Goal: Find specific page/section: Find specific page/section

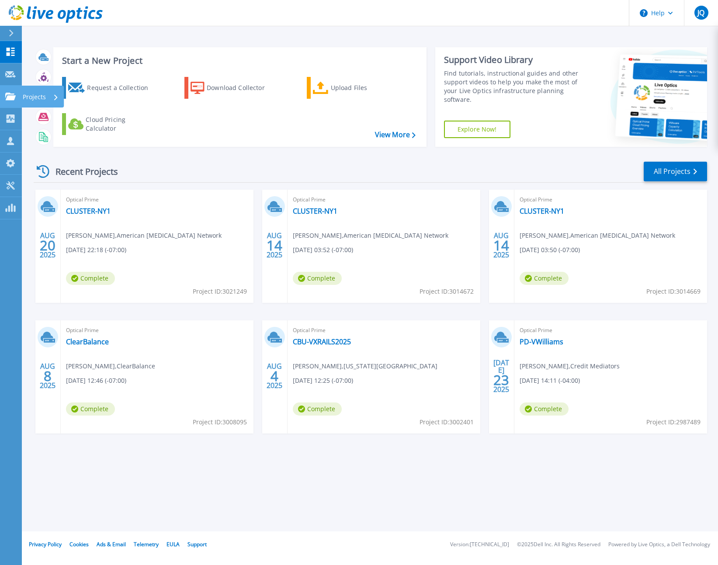
click at [36, 100] on p "Projects" at bounding box center [34, 97] width 23 height 23
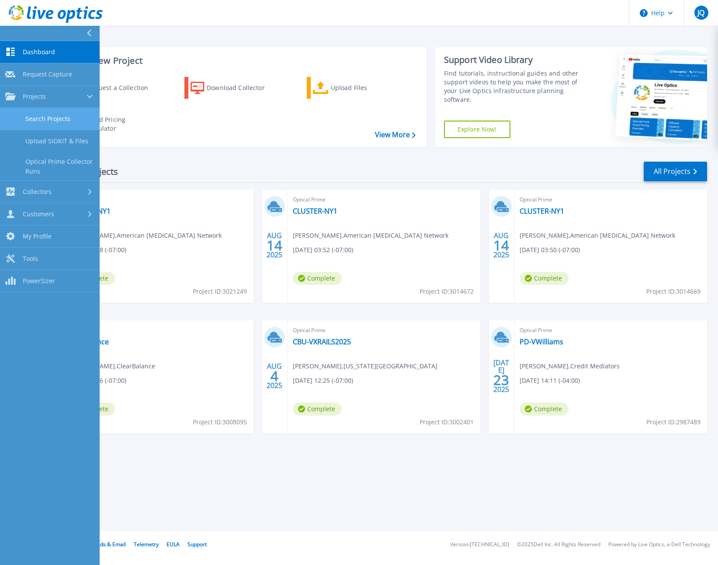
click at [40, 118] on link "Search Projects" at bounding box center [50, 119] width 100 height 22
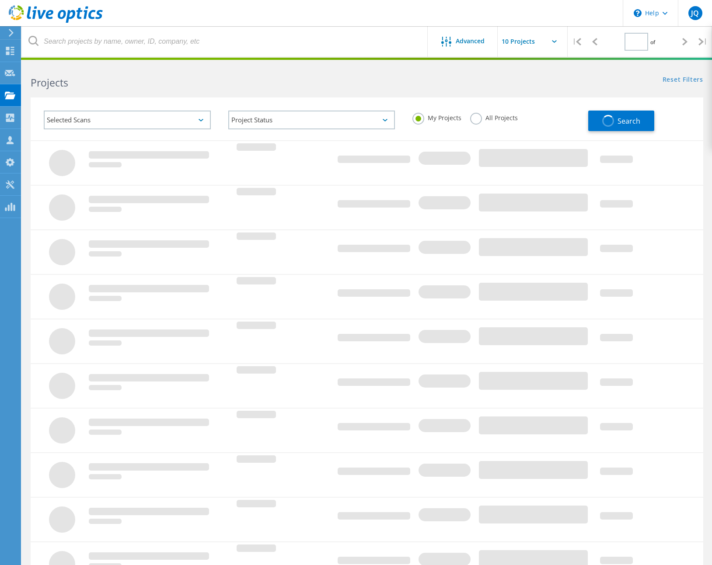
type input "1"
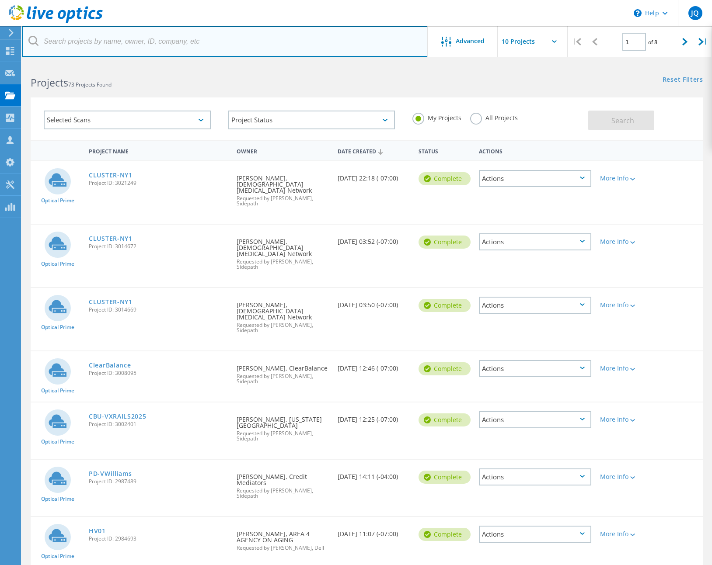
click at [115, 49] on input "text" at bounding box center [225, 41] width 406 height 31
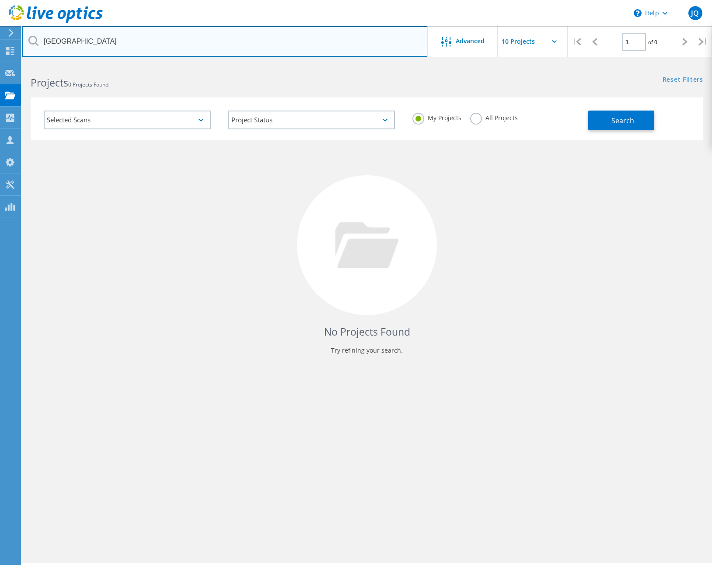
type input "[GEOGRAPHIC_DATA]"
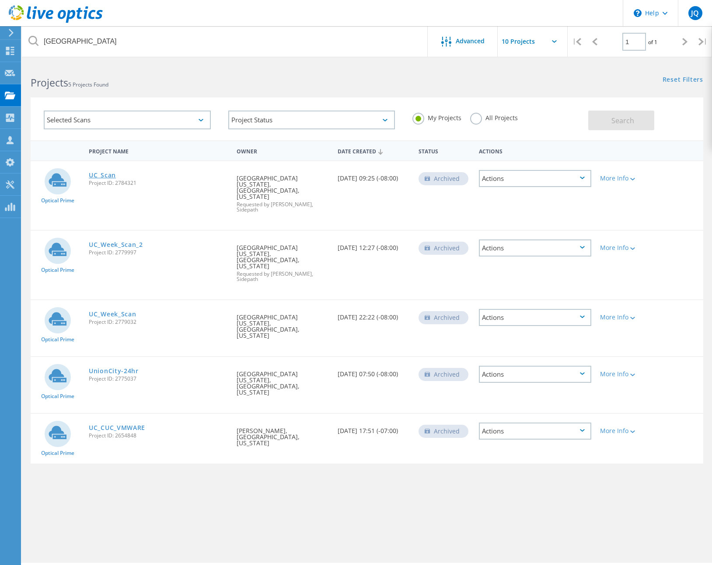
click at [104, 175] on link "UC_Scan" at bounding box center [102, 175] width 27 height 6
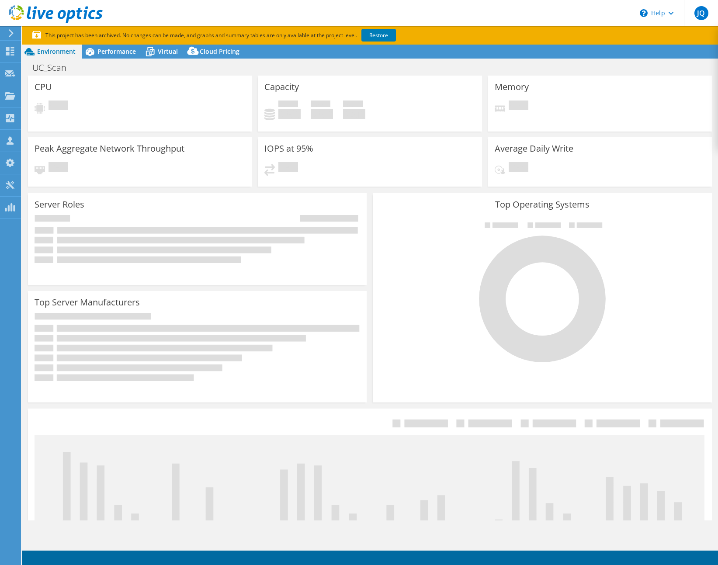
select select "USD"
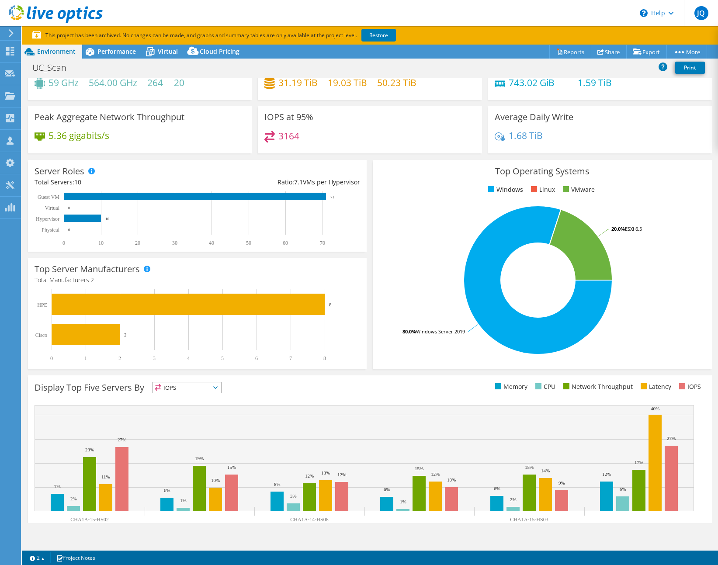
scroll to position [64, 0]
